Goal: Task Accomplishment & Management: Manage account settings

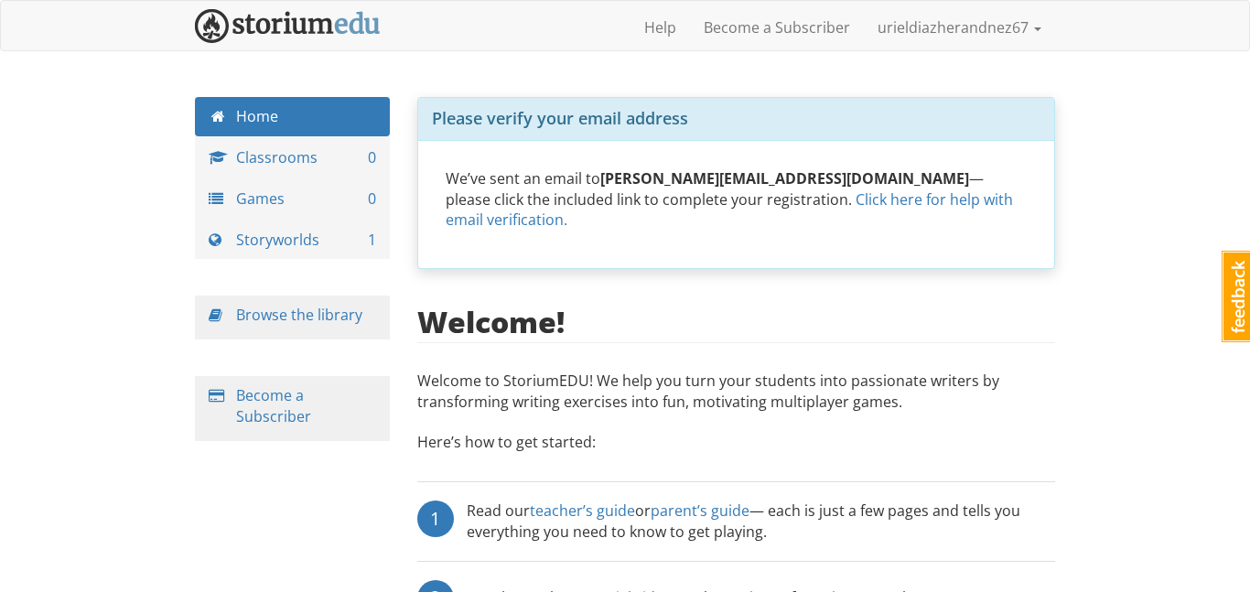
click at [567, 591] on div "Watch our short tutorial videos — they’re just a few minutes each." at bounding box center [691, 598] width 448 height 37
click at [324, 246] on link "Storyworlds 1" at bounding box center [292, 240] width 195 height 39
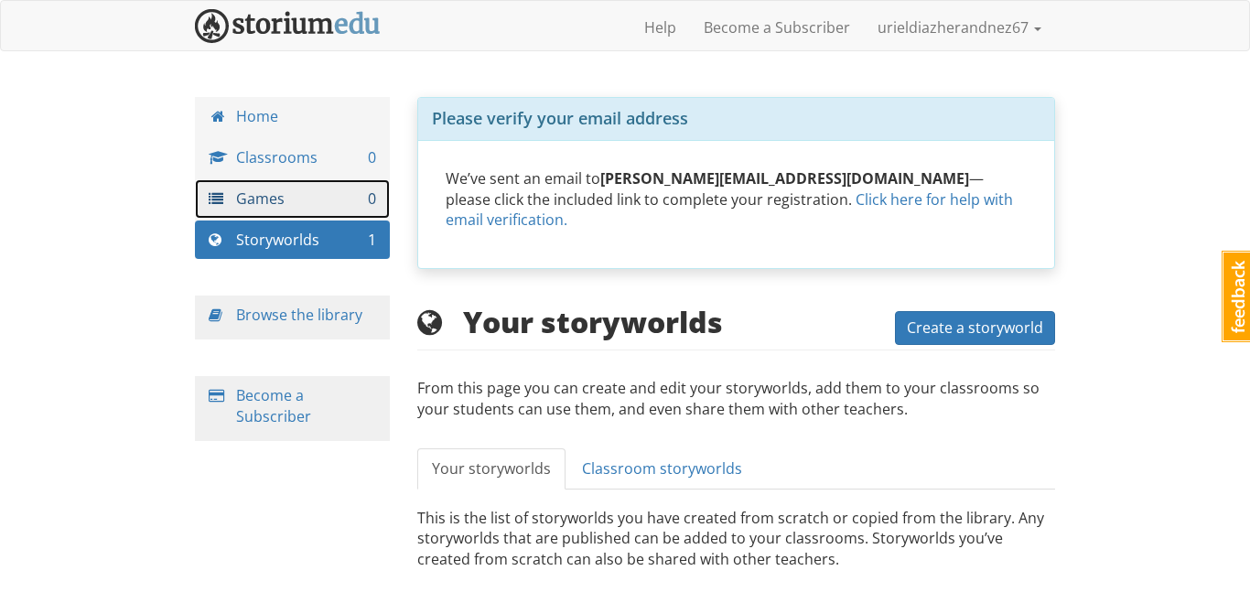
click at [339, 216] on link "Games 0" at bounding box center [292, 198] width 195 height 39
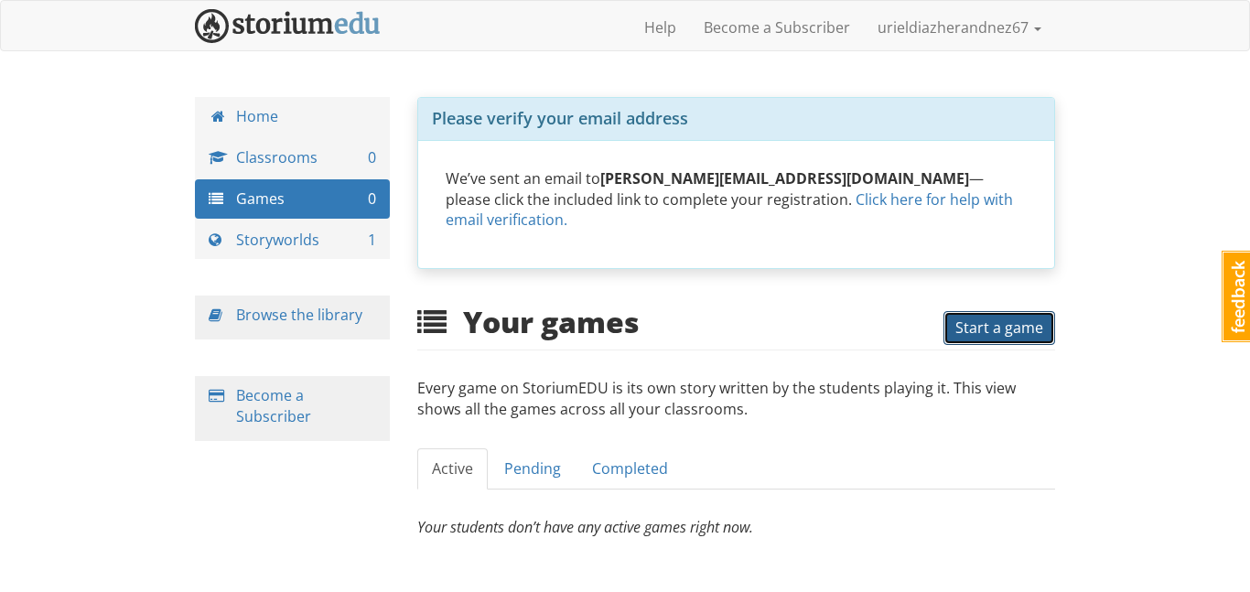
click at [999, 333] on span "Start a game" at bounding box center [1000, 328] width 88 height 20
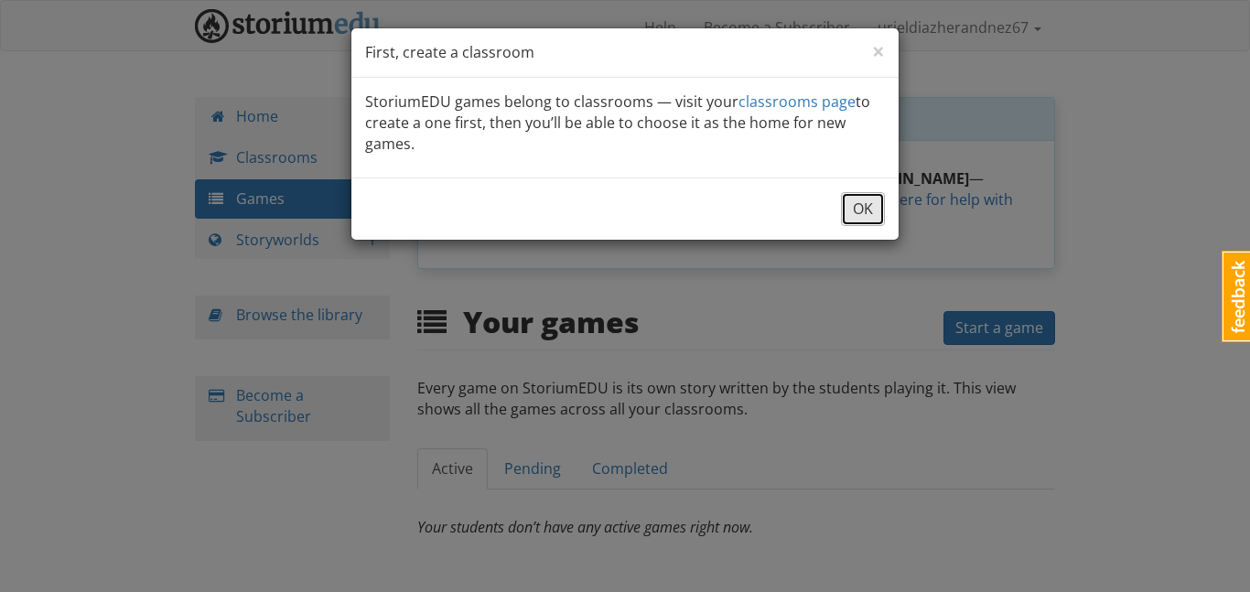
click at [864, 211] on button "OK" at bounding box center [863, 209] width 44 height 34
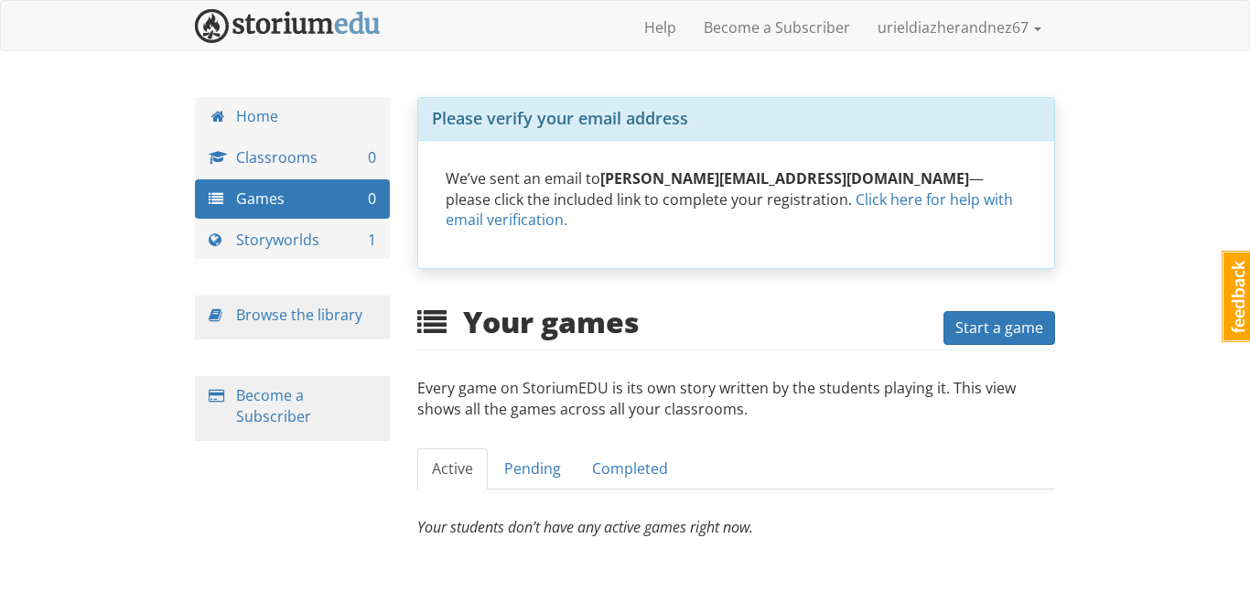
click at [978, 308] on div "Your games Start a game" at bounding box center [736, 325] width 639 height 39
click at [983, 321] on span "Start a game" at bounding box center [1000, 328] width 88 height 20
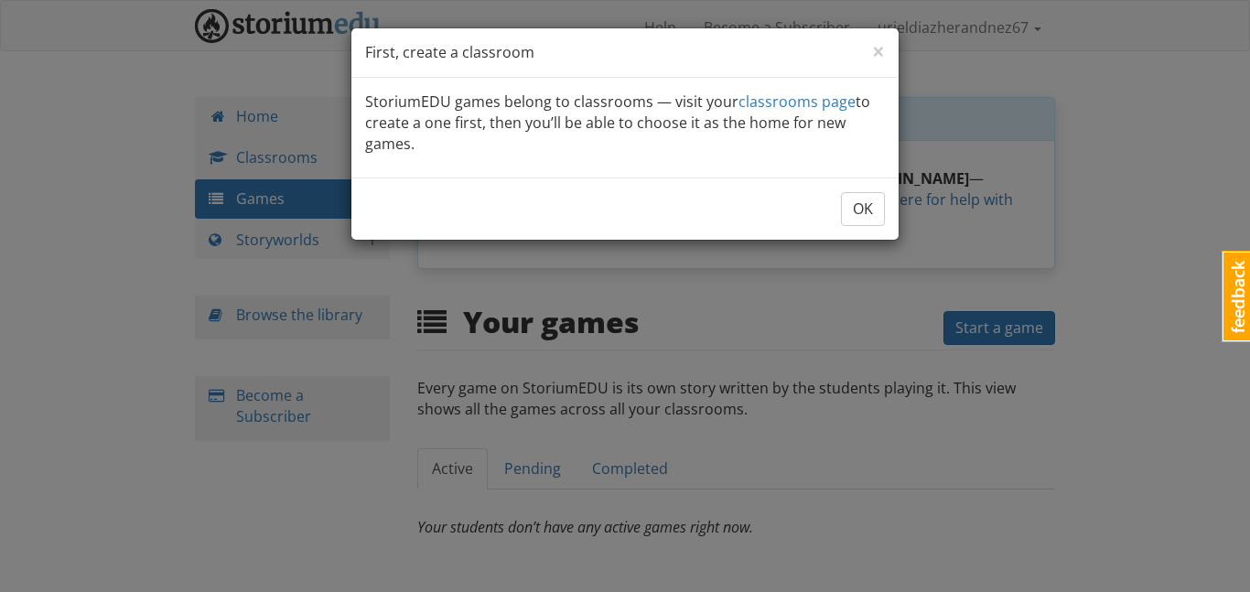
click at [860, 190] on div "OK" at bounding box center [624, 209] width 547 height 62
click at [874, 56] on span "×" at bounding box center [878, 51] width 13 height 30
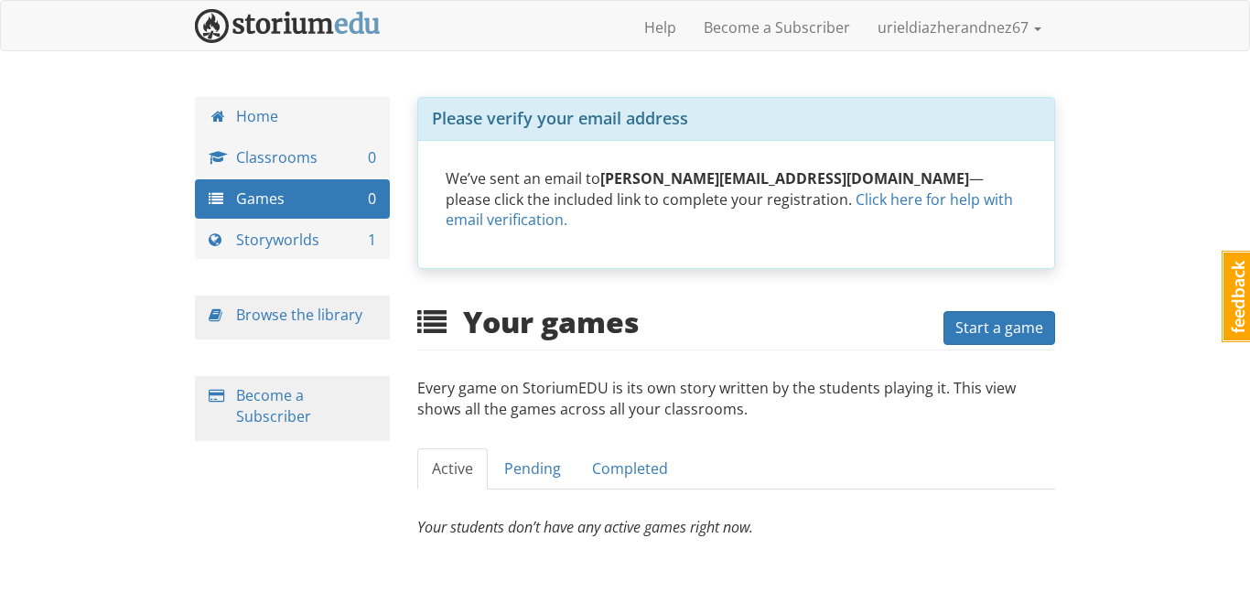
click at [954, 308] on div "Your games Start a game" at bounding box center [736, 325] width 639 height 39
click at [966, 318] on span "Start a game" at bounding box center [1000, 328] width 88 height 20
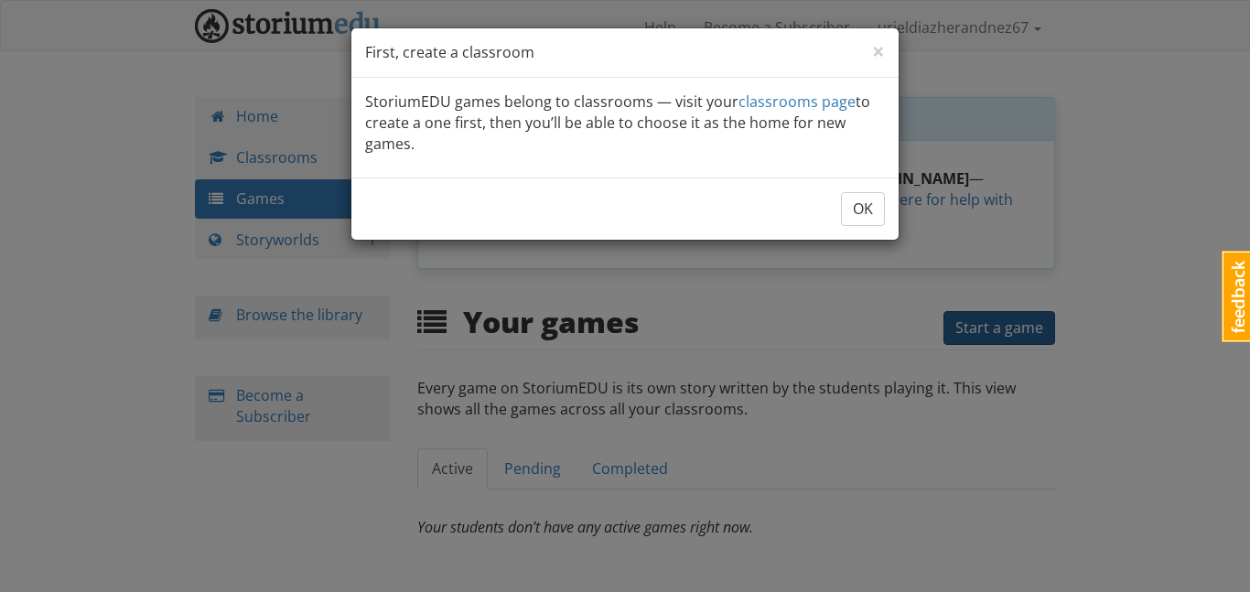
click at [966, 317] on div "× Close First, create a classroom StoriumEDU games belong to classrooms — visit…" at bounding box center [625, 296] width 1250 height 592
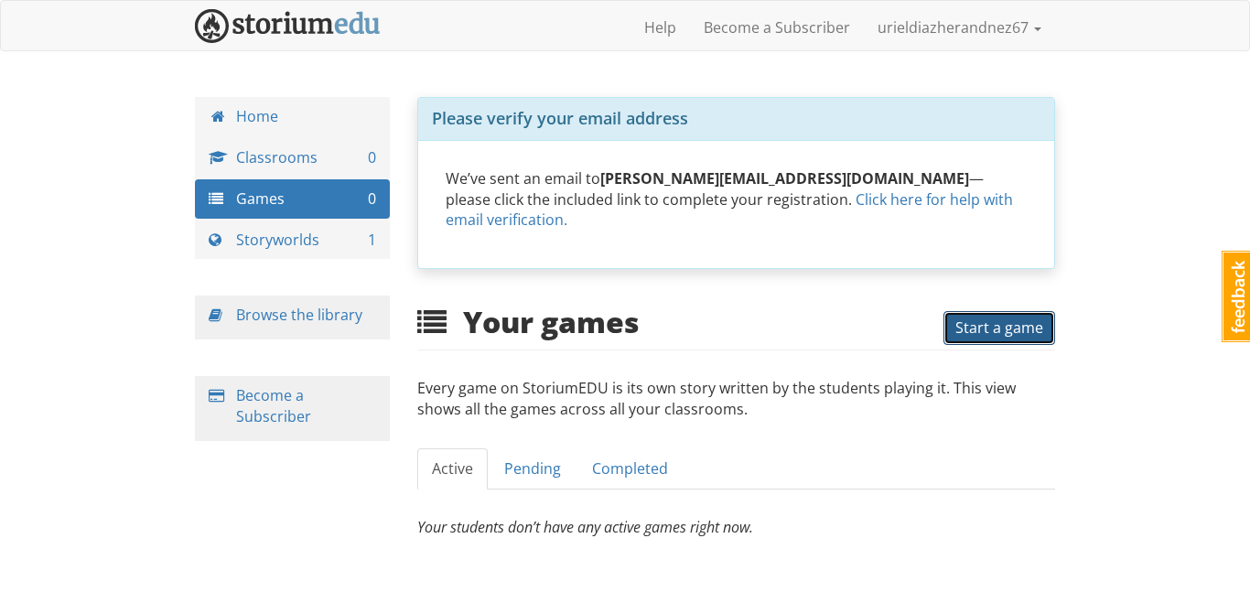
click at [966, 318] on span "Start a game" at bounding box center [1000, 328] width 88 height 20
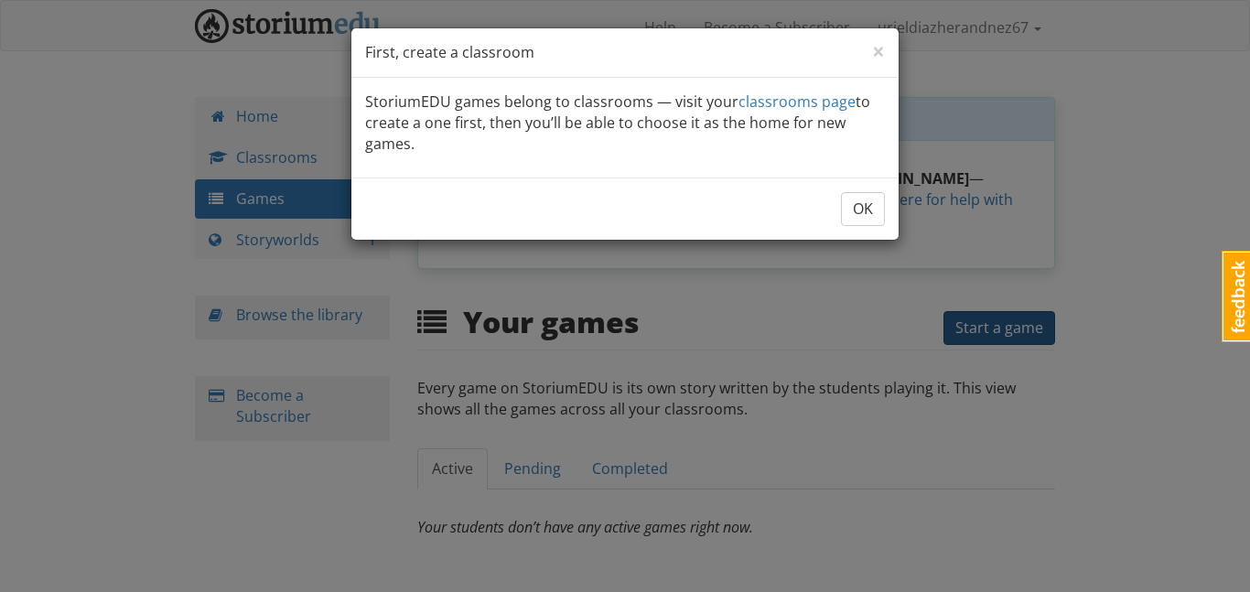
click at [966, 317] on div "× Close First, create a classroom StoriumEDU games belong to classrooms — visit…" at bounding box center [625, 296] width 1250 height 592
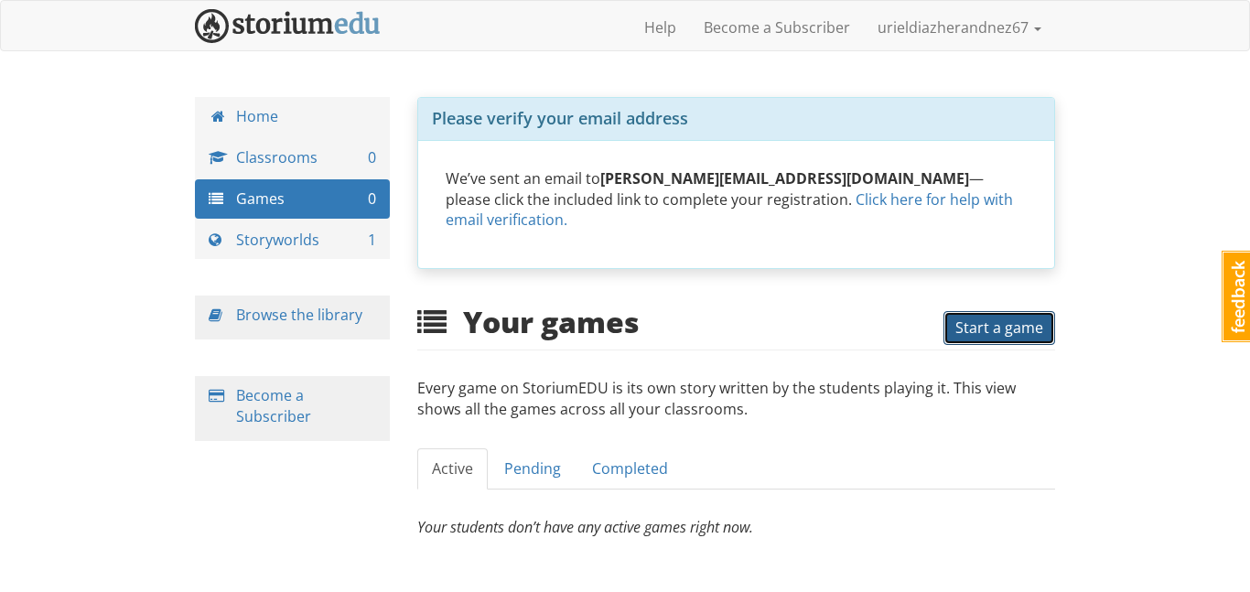
click at [966, 318] on span "Start a game" at bounding box center [1000, 328] width 88 height 20
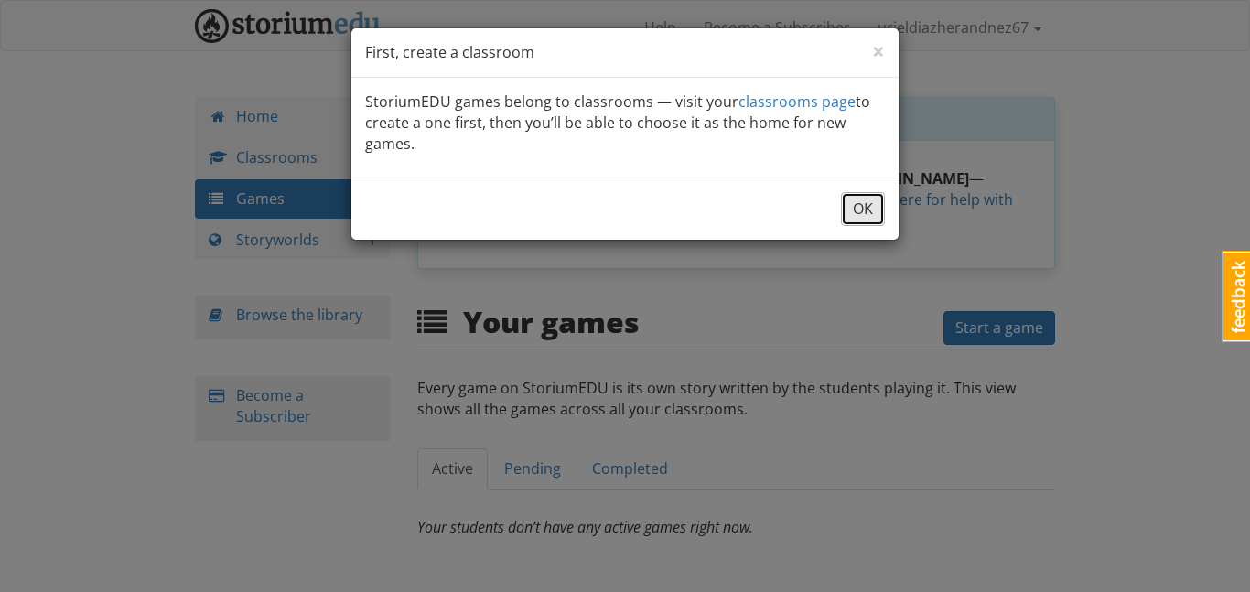
click at [871, 221] on button "OK" at bounding box center [863, 209] width 44 height 34
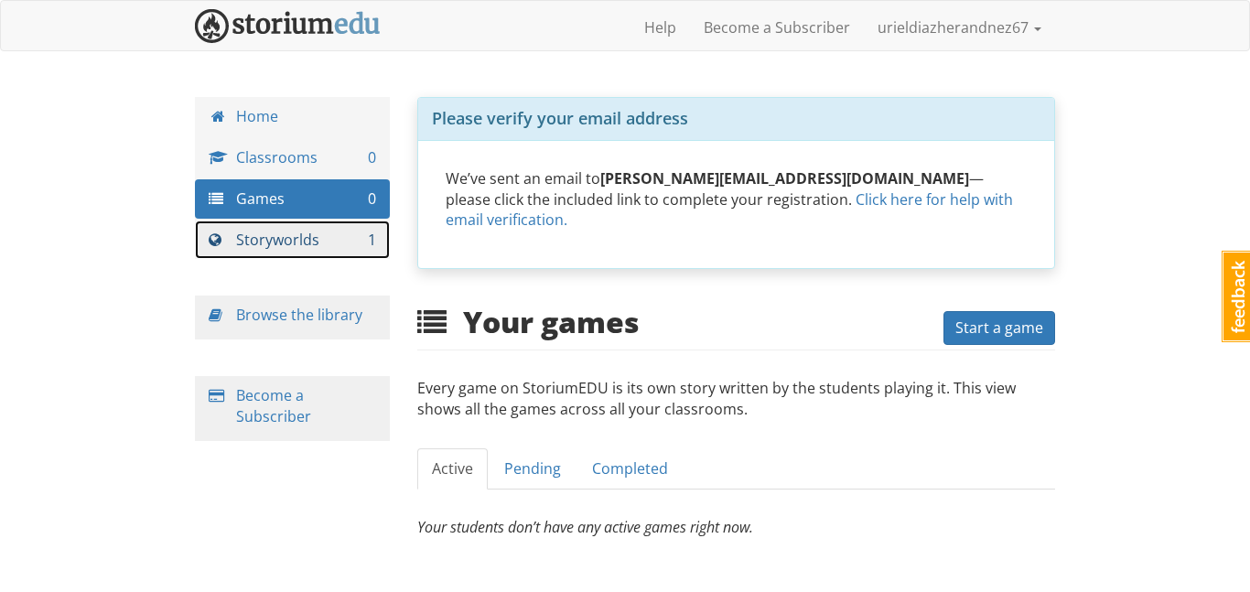
click at [326, 243] on link "Storyworlds 1" at bounding box center [292, 240] width 195 height 39
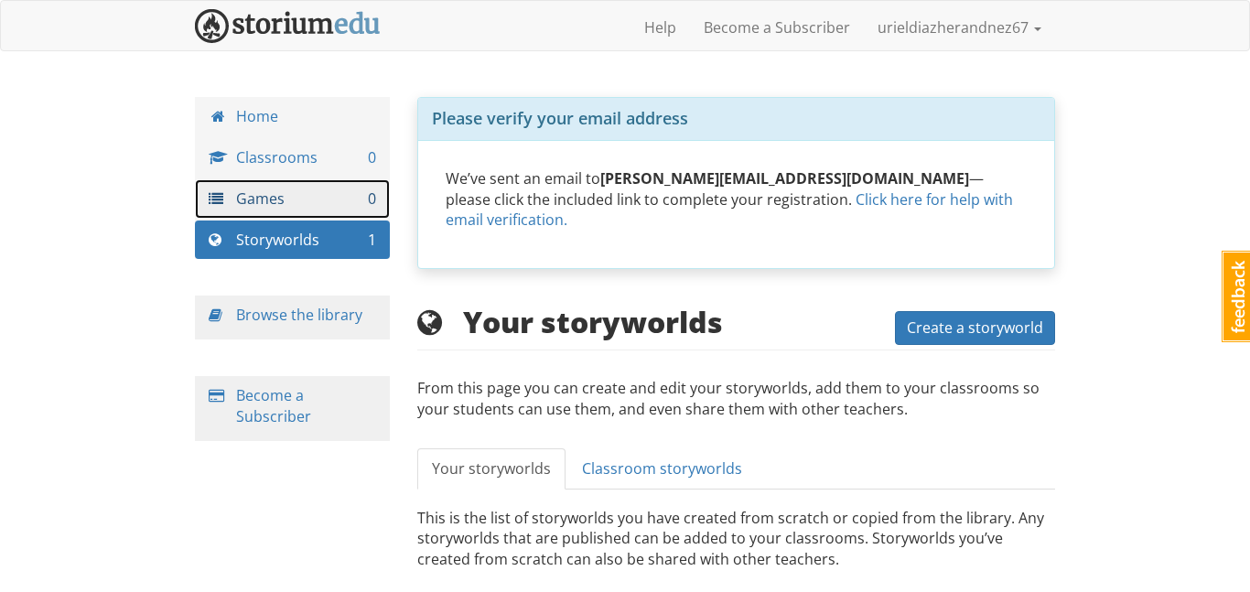
click at [284, 188] on link "Games 0" at bounding box center [292, 198] width 195 height 39
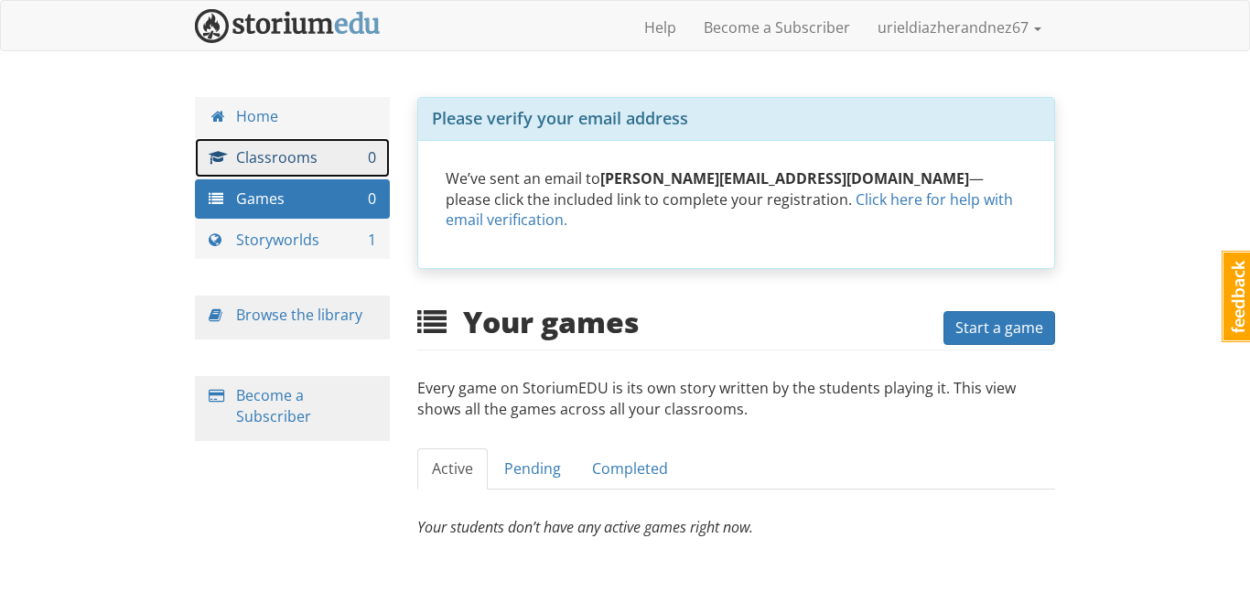
click at [281, 160] on link "Classrooms 0" at bounding box center [292, 157] width 195 height 39
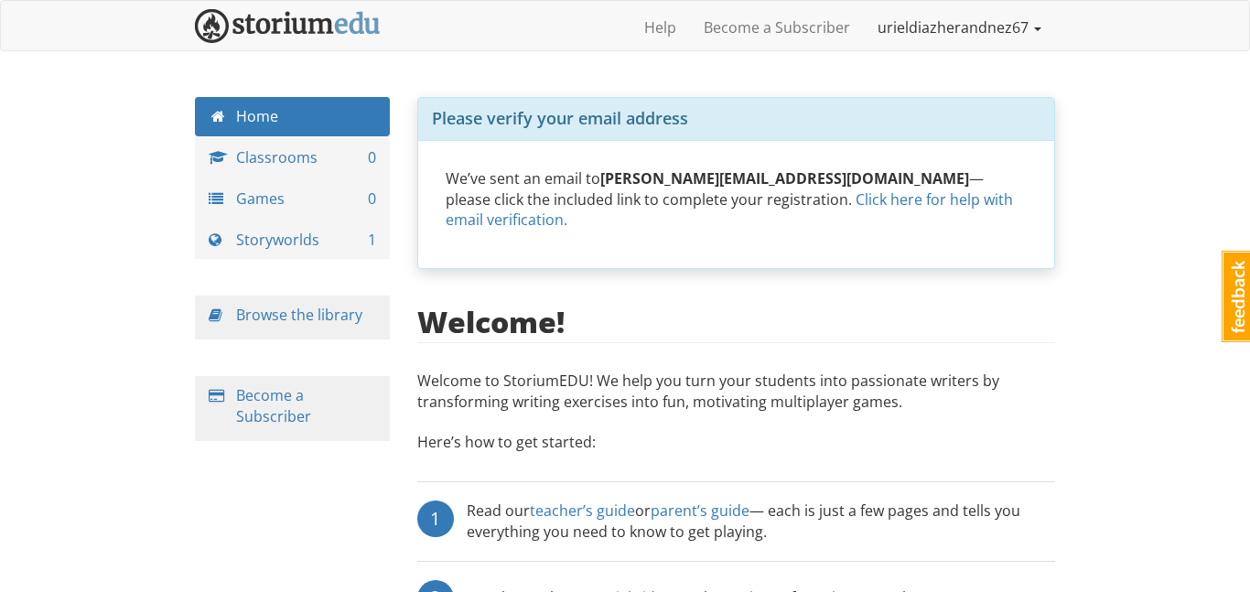
click at [897, 29] on link "urieldiazherandnez67" at bounding box center [959, 28] width 191 height 46
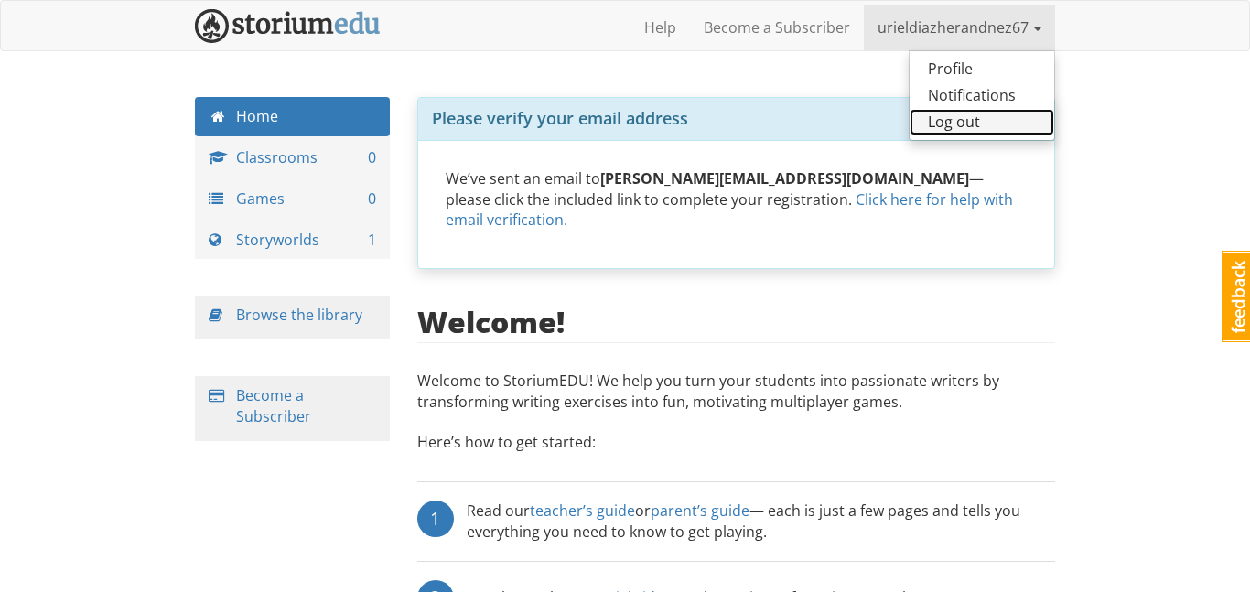
click at [978, 121] on link "Log out" at bounding box center [982, 122] width 145 height 27
